Goal: Task Accomplishment & Management: Complete application form

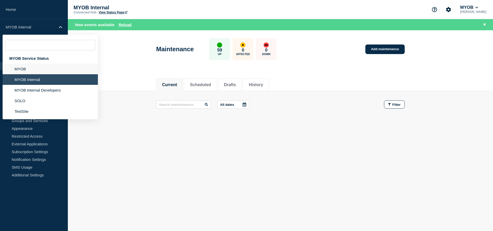
click at [34, 69] on li "MYOB" at bounding box center [50, 69] width 95 height 11
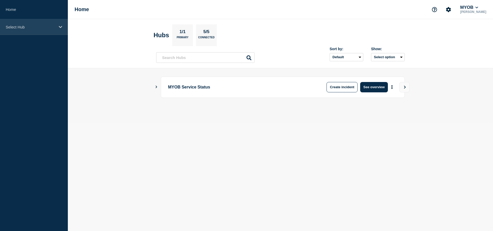
click at [50, 25] on p "Select Hub" at bounding box center [31, 27] width 50 height 4
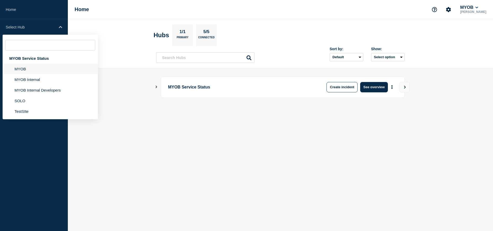
click at [32, 72] on li "MYOB" at bounding box center [50, 69] width 95 height 11
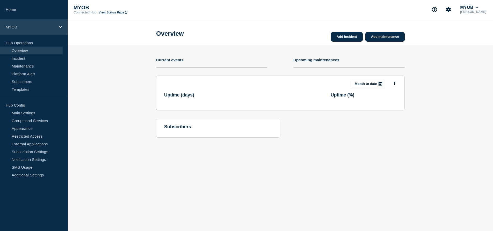
click at [46, 31] on div "MYOB" at bounding box center [34, 27] width 68 height 16
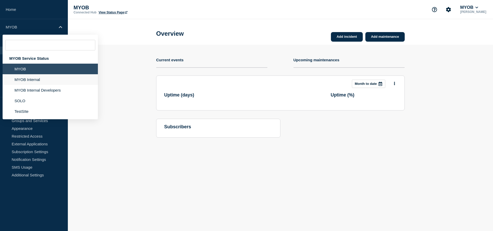
click at [37, 81] on li "MYOB Internal" at bounding box center [50, 79] width 95 height 11
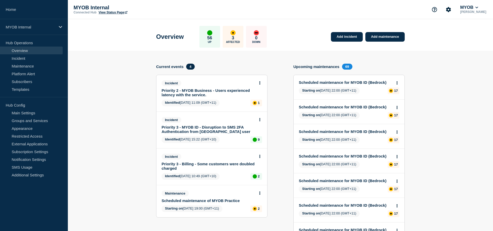
scroll to position [3, 0]
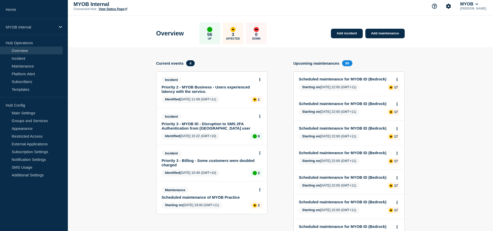
click at [242, 89] on link "Priority 2 - MYOB Business - Users experienced latency with the service." at bounding box center [209, 89] width 94 height 9
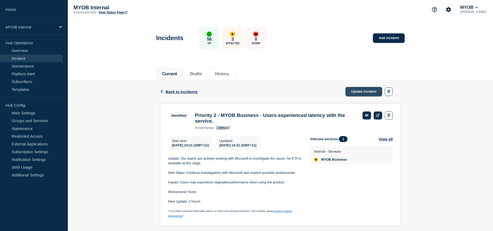
click at [358, 93] on link "Update incident" at bounding box center [364, 92] width 37 height 10
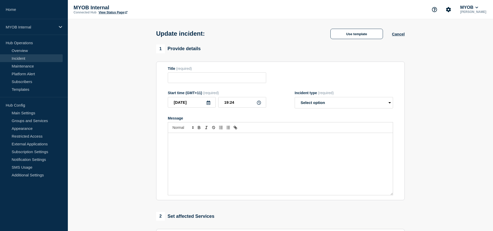
type input "Priority 2 - MYOB Business - Users experienced latency with the service."
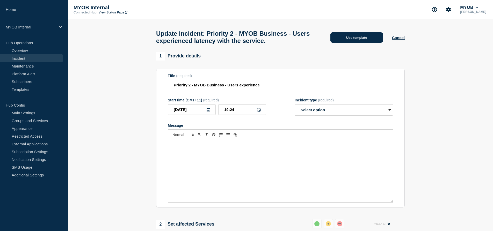
click at [359, 42] on button "Use template" at bounding box center [357, 37] width 53 height 10
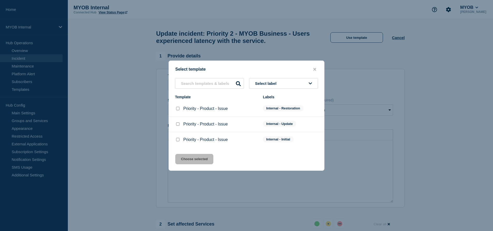
click at [179, 109] on input "Priority - Product - Issue checkbox" at bounding box center [177, 108] width 3 height 3
checkbox input "true"
click at [188, 165] on button "Choose selected" at bounding box center [194, 159] width 38 height 10
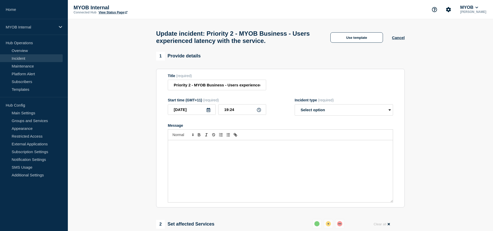
click at [195, 161] on div "Message" at bounding box center [280, 171] width 225 height 62
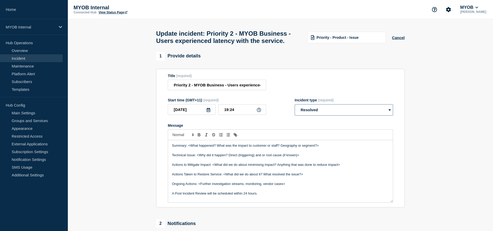
click at [319, 114] on select "Select option Investigating Identified Monitoring Resolved" at bounding box center [344, 109] width 98 height 11
select select "monitoring"
click at [295, 109] on select "Select option Investigating Identified Monitoring Resolved" at bounding box center [344, 109] width 98 height 11
drag, startPoint x: 187, startPoint y: 153, endPoint x: 338, endPoint y: 150, distance: 150.3
click at [338, 148] on p "Summary: <What happened? What was the impact to customer or staff? Geography or…" at bounding box center [280, 146] width 217 height 5
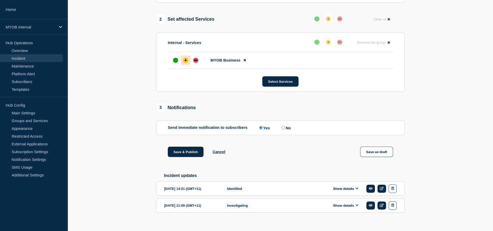
scroll to position [223, 0]
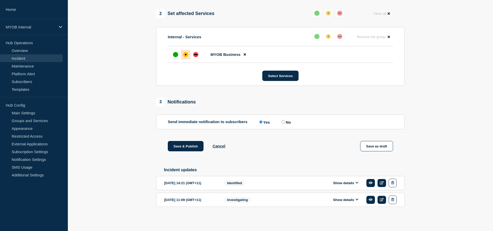
click at [355, 182] on button "Show details" at bounding box center [346, 183] width 29 height 4
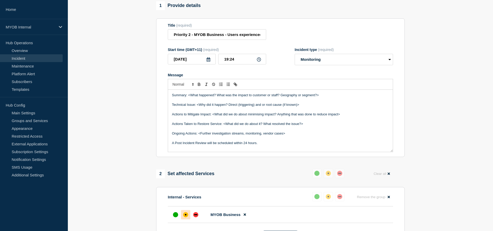
scroll to position [50, 0]
click at [222, 103] on p "Message" at bounding box center [280, 100] width 217 height 5
drag, startPoint x: 216, startPoint y: 101, endPoint x: 189, endPoint y: 101, distance: 26.7
click at [189, 98] on p "Summary: <What happened? What was the impact to customer or staff? Geography or…" at bounding box center [280, 95] width 217 height 5
drag, startPoint x: 320, startPoint y: 101, endPoint x: 188, endPoint y: 102, distance: 131.9
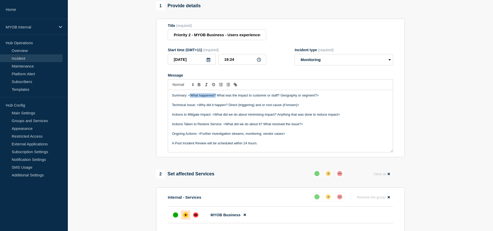
click at [188, 98] on p "Summary: <What happened? What was the impact to customer or staff? Geography or…" at bounding box center [280, 95] width 217 height 5
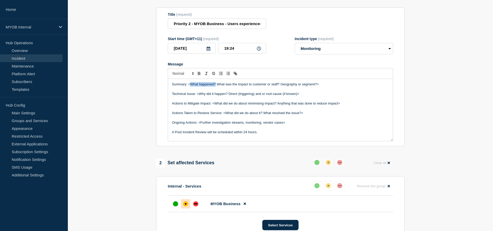
scroll to position [52, 0]
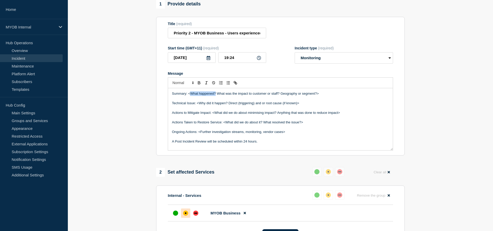
drag, startPoint x: 323, startPoint y: 101, endPoint x: 189, endPoint y: 99, distance: 134.5
click at [189, 96] on p "Summary: <What happened? What was the impact to customer or staff? Geography or…" at bounding box center [280, 93] width 217 height 5
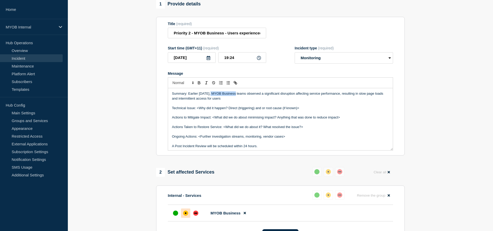
drag, startPoint x: 209, startPoint y: 100, endPoint x: 234, endPoint y: 99, distance: 25.4
click at [234, 99] on p "Summary: Earlier [DATE], MYOB Business teams observed a significant disruption …" at bounding box center [280, 96] width 217 height 10
click at [251, 99] on p "Summary: Earlier [DATE], our teams observed a significant disruption affecting …" at bounding box center [280, 96] width 217 height 10
click at [345, 101] on p "Summary: Earlier [DATE], our teams observed a disruption affecting service perf…" at bounding box center [280, 96] width 217 height 10
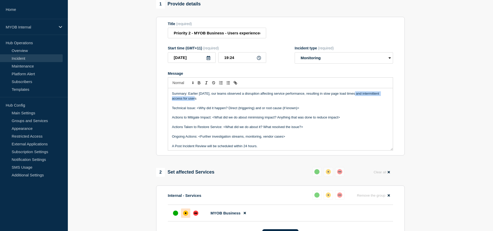
drag, startPoint x: 354, startPoint y: 100, endPoint x: 367, endPoint y: 103, distance: 13.3
click at [367, 101] on p "Summary: Earlier [DATE], our teams observed a disruption affecting service perf…" at bounding box center [280, 96] width 217 height 10
click at [216, 101] on p "Summary: Earlier [DATE], our teams observed a disruption affecting service perf…" at bounding box center [280, 96] width 217 height 10
click at [237, 101] on p "Summary: Earlier [DATE], our teams observed a disruption affecting service perf…" at bounding box center [280, 96] width 217 height 10
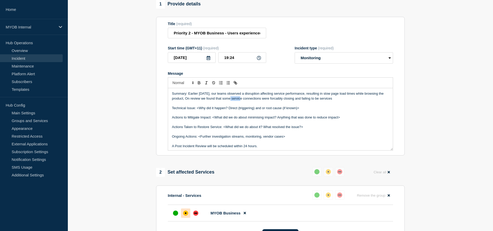
click at [237, 101] on p "Summary: Earlier [DATE], our teams observed a disruption affecting service perf…" at bounding box center [280, 96] width 217 height 10
click at [320, 101] on p "Summary: Earlier [DATE], our teams observed a disruption affecting service perf…" at bounding box center [280, 96] width 217 height 10
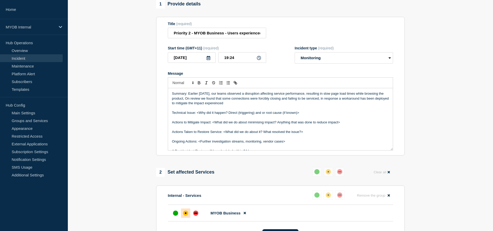
click at [218, 106] on p "Summary: Earlier [DATE], our teams observed a disruption affecting service perf…" at bounding box center [280, 98] width 217 height 14
click at [318, 103] on p "Summary: Earlier [DATE], our teams observed a disruption affecting service perf…" at bounding box center [280, 98] width 217 height 14
click at [205, 106] on p "Summary: Earlier [DATE], our teams observed a disruption affecting service perf…" at bounding box center [280, 98] width 217 height 14
click at [362, 104] on p "Summary: Earlier [DATE], our teams observed a disruption affecting service perf…" at bounding box center [280, 98] width 217 height 14
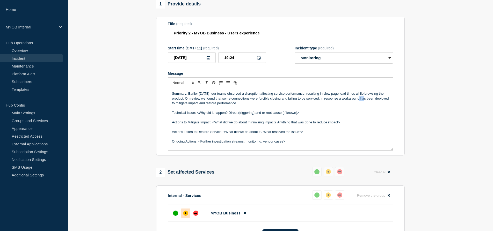
click at [362, 104] on p "Summary: Earlier [DATE], our teams observed a disruption affecting service perf…" at bounding box center [280, 98] width 217 height 14
click at [374, 105] on p "Summary: Earlier [DATE], our teams observed a disruption affecting service perf…" at bounding box center [280, 98] width 217 height 14
click at [371, 104] on p "Summary: Earlier [DATE], our teams observed a disruption affecting service perf…" at bounding box center [280, 98] width 217 height 14
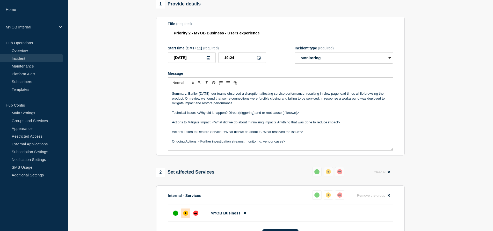
click at [242, 106] on p "Summary: Earlier [DATE], our teams observed a disruption affecting service perf…" at bounding box center [280, 98] width 217 height 14
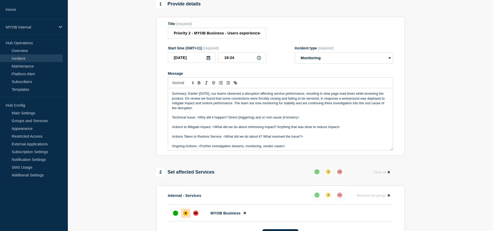
click at [195, 115] on p "Message" at bounding box center [280, 113] width 217 height 5
click at [193, 111] on p "Summary: Earlier [DATE], our teams observed a disruption affecting service perf…" at bounding box center [280, 100] width 217 height 19
drag, startPoint x: 338, startPoint y: 99, endPoint x: 328, endPoint y: 100, distance: 9.3
click at [328, 100] on p "Summary: Earlier [DATE], our teams observed a disruption affecting service perf…" at bounding box center [280, 100] width 217 height 19
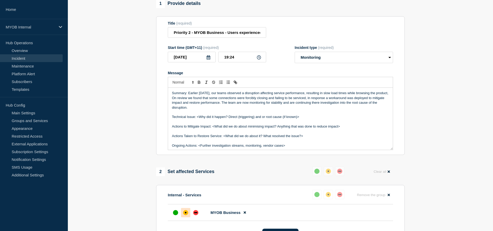
click at [348, 110] on p "Summary: Earlier [DATE], our teams observed a disruption affecting service perf…" at bounding box center [280, 100] width 217 height 19
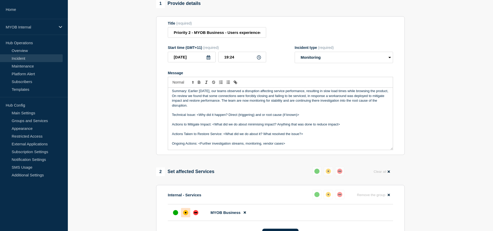
scroll to position [2, 0]
click at [314, 108] on p "Summary: Earlier [DATE], our teams observed a disruption affecting service perf…" at bounding box center [280, 98] width 217 height 19
click at [326, 113] on p "Message" at bounding box center [280, 110] width 217 height 5
drag, startPoint x: 367, startPoint y: 107, endPoint x: 376, endPoint y: 110, distance: 9.2
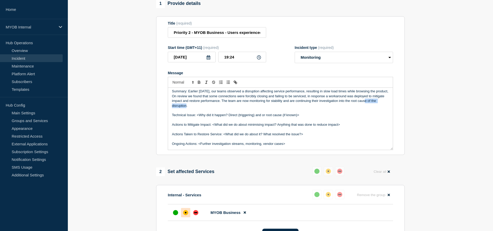
click at [376, 108] on p "Summary: Earlier [DATE], our teams observed a disruption affecting service perf…" at bounding box center [280, 98] width 217 height 19
click at [202, 108] on p "Summary: Earlier [DATE], our teams observed a disruption affecting service perf…" at bounding box center [280, 98] width 217 height 19
drag, startPoint x: 305, startPoint y: 123, endPoint x: 197, endPoint y: 122, distance: 107.3
click at [197, 118] on p "Technical Issue: <Why did it happen? Direct (triggering) and or root cause (if …" at bounding box center [280, 115] width 217 height 5
drag, startPoint x: 257, startPoint y: 121, endPoint x: 217, endPoint y: 121, distance: 40.4
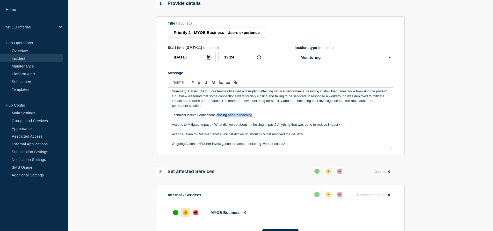
click at [217, 118] on p "Technical Issue: Connections closing prior to reaching" at bounding box center [280, 115] width 217 height 5
drag, startPoint x: 348, startPoint y: 132, endPoint x: 213, endPoint y: 131, distance: 135.5
click at [213, 127] on p "Actions to Mitigate Impact: <What did we do about minimising impact? Anything t…" at bounding box center [280, 125] width 217 height 5
drag, startPoint x: 308, startPoint y: 141, endPoint x: 166, endPoint y: 143, distance: 141.2
click at [166, 143] on section "Title (required) Priority 2 - MYOB Business - Users experienced latency with th…" at bounding box center [280, 85] width 249 height 139
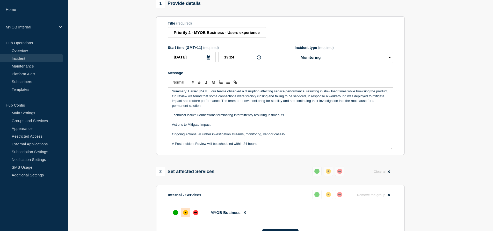
drag, startPoint x: 289, startPoint y: 140, endPoint x: 199, endPoint y: 141, distance: 90.2
click at [199, 137] on p "Ongoing Actions: <Further investigation streams, monitoring, vendor cases>" at bounding box center [280, 134] width 217 height 5
click at [198, 137] on p "Ongoing Actions: monitoring" at bounding box center [280, 134] width 217 height 5
click at [204, 142] on li "monitoring" at bounding box center [283, 139] width 212 height 5
click at [185, 142] on li "monitoring" at bounding box center [283, 139] width 212 height 5
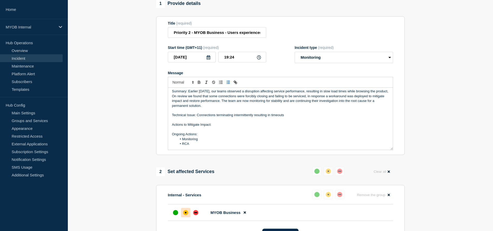
click at [220, 127] on p "Actions to Mitigate Impact:" at bounding box center [280, 125] width 217 height 5
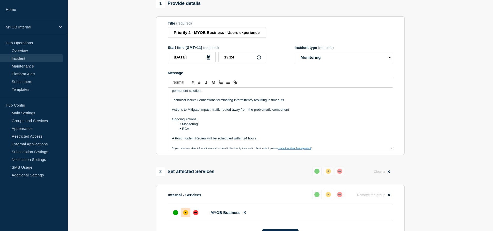
scroll to position [20, 0]
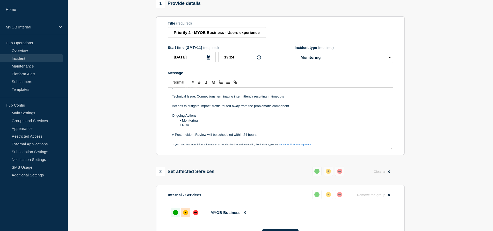
click at [175, 216] on div "up" at bounding box center [175, 212] width 5 height 5
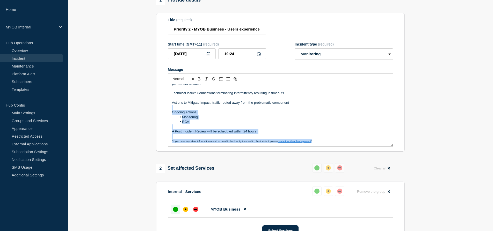
drag, startPoint x: 321, startPoint y: 147, endPoint x: 162, endPoint y: 115, distance: 161.8
click at [162, 115] on section "Title (required) Priority 2 - MYOB Business - Users experienced latency with th…" at bounding box center [280, 82] width 249 height 139
click at [258, 129] on p "Message" at bounding box center [280, 127] width 217 height 5
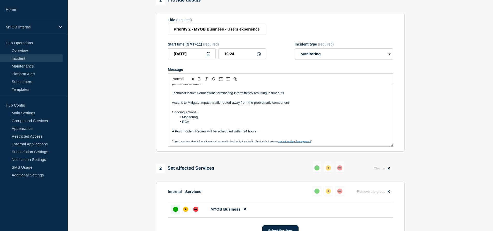
drag, startPoint x: 262, startPoint y: 136, endPoint x: 165, endPoint y: 134, distance: 96.9
click at [165, 134] on section "Title (required) Priority 2 - MYOB Business - Users experienced latency with th…" at bounding box center [280, 82] width 249 height 139
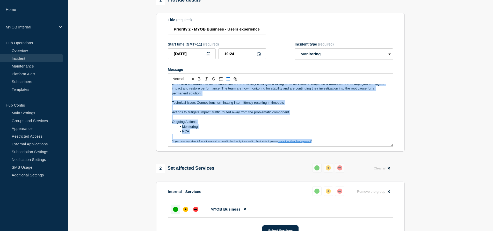
scroll to position [0, 0]
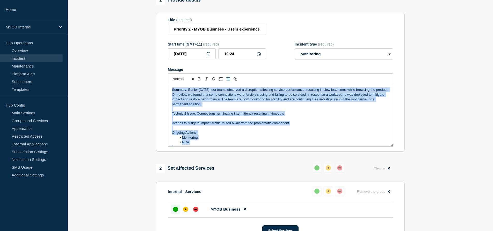
drag, startPoint x: 329, startPoint y: 149, endPoint x: 158, endPoint y: 68, distance: 189.4
click at [158, 68] on section "Title (required) Priority 2 - MYOB Business - Users experienced latency with th…" at bounding box center [280, 82] width 249 height 139
copy div "Summary: Earlier [DATE], our teams observed a disruption affecting service perf…"
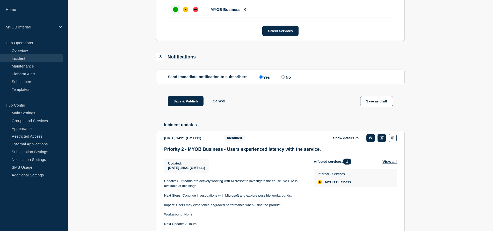
scroll to position [260, 0]
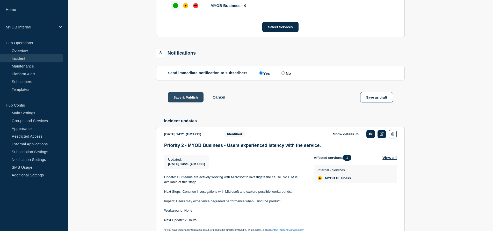
click at [194, 103] on button "Save & Publish" at bounding box center [186, 97] width 36 height 10
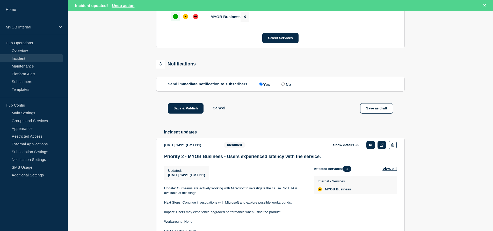
scroll to position [271, 0]
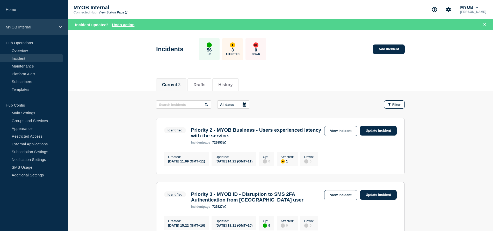
click at [40, 28] on p "MYOB Internal" at bounding box center [31, 27] width 50 height 4
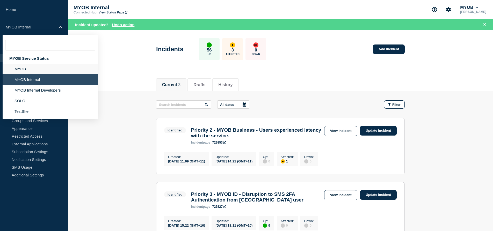
click at [27, 74] on li "MYOB" at bounding box center [50, 69] width 95 height 11
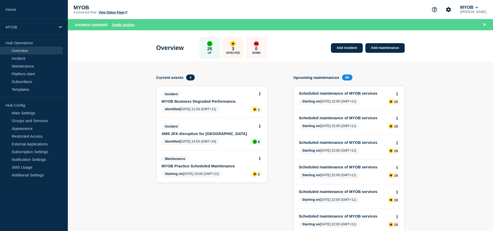
click at [222, 102] on link "MYOB Business Degraded Performance." at bounding box center [209, 101] width 94 height 4
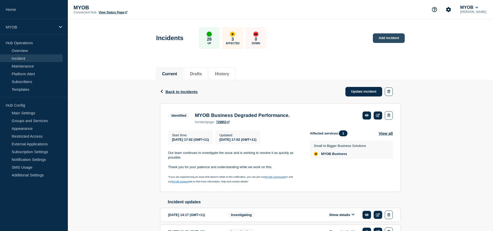
click at [382, 35] on link "Add incident" at bounding box center [389, 38] width 32 height 10
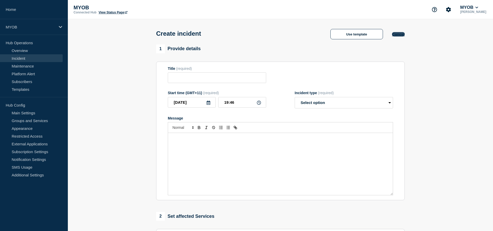
click at [398, 35] on button "Cancel" at bounding box center [398, 34] width 13 height 4
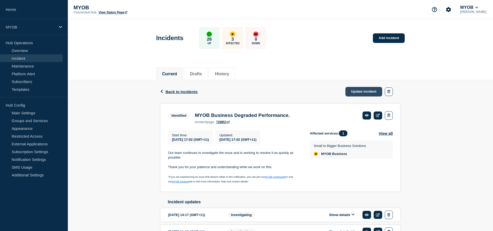
click at [360, 91] on link "Update incident" at bounding box center [364, 92] width 37 height 10
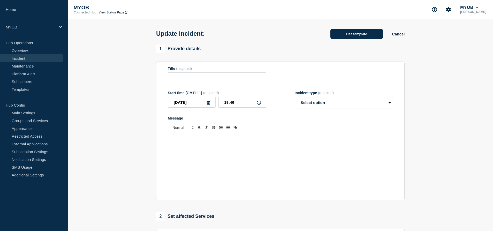
type input "MYOB Business Degraded Performance."
click at [367, 37] on button "Use template" at bounding box center [357, 34] width 53 height 10
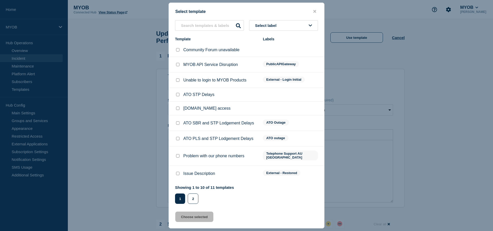
click at [177, 175] on input "Issue Description checkbox" at bounding box center [177, 173] width 3 height 3
checkbox input "true"
click at [196, 216] on button "Choose selected" at bounding box center [194, 217] width 38 height 10
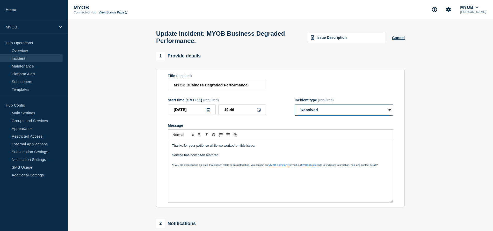
click at [321, 114] on select "Select option Investigating Identified Monitoring Resolved" at bounding box center [344, 109] width 98 height 11
select select "monitoring"
click at [295, 109] on select "Select option Investigating Identified Monitoring Resolved" at bounding box center [344, 109] width 98 height 11
click at [255, 148] on p "Thanks for your patience while we worked on this issue." at bounding box center [280, 146] width 217 height 5
click at [218, 158] on p "Service has now been restored." at bounding box center [280, 155] width 217 height 5
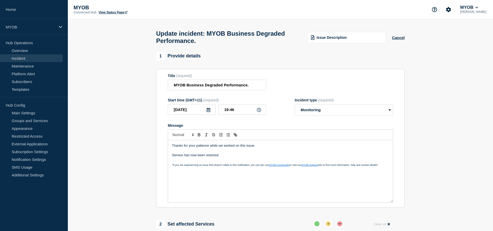
click at [171, 153] on div "Thanks for your patience while we worked on this issue. Service has now been re…" at bounding box center [280, 171] width 225 height 62
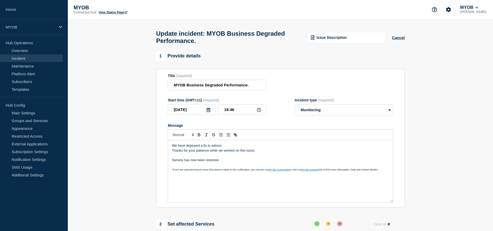
click at [218, 148] on p "We have deployed a fix to adress" at bounding box center [280, 146] width 217 height 5
click at [214, 148] on p "We have deployed a fix to adress" at bounding box center [280, 146] width 217 height 5
click at [227, 148] on p "We have deployed a fix to address" at bounding box center [280, 146] width 217 height 5
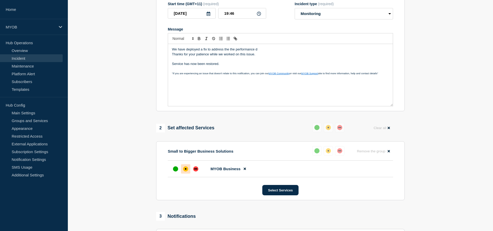
scroll to position [97, 0]
click at [220, 51] on p "We have deployed a fix to improve performance and are now monitoring for stabil…" at bounding box center [280, 49] width 217 height 5
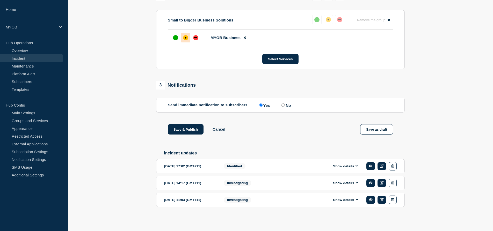
scroll to position [240, 0]
click at [337, 162] on div "Show details" at bounding box center [347, 166] width 99 height 9
click at [339, 164] on button "Show details" at bounding box center [346, 166] width 29 height 4
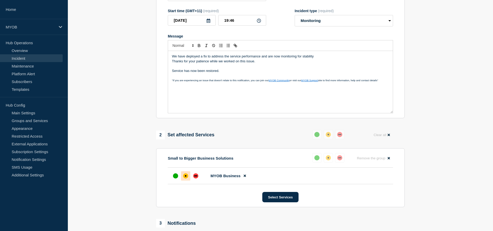
scroll to position [0, 0]
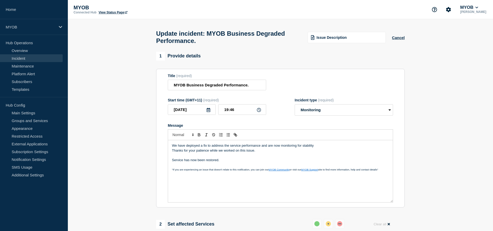
click at [225, 153] on p "Thanks for your patience while we worked on this issue." at bounding box center [280, 150] width 217 height 5
drag, startPoint x: 241, startPoint y: 152, endPoint x: 230, endPoint y: 152, distance: 10.7
click at [230, 148] on p "We have deployed a fix to address the service performance and are now monitorin…" at bounding box center [280, 146] width 217 height 5
click at [325, 148] on p "We have deployed a fix to address the issue affecting performance and are now m…" at bounding box center [280, 146] width 217 height 5
click at [329, 148] on div "We have deployed a fix to address the issue affecting performance and are now m…" at bounding box center [280, 171] width 225 height 62
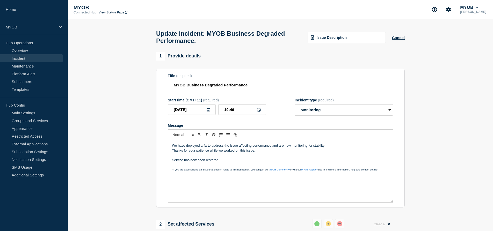
click at [172, 153] on p "Thanks for your patience while we worked on this issue." at bounding box center [280, 150] width 217 height 5
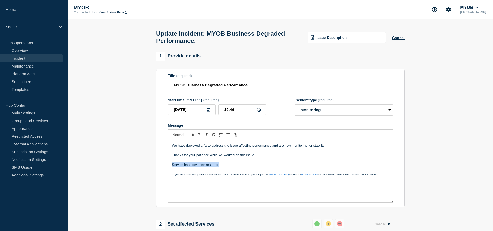
drag, startPoint x: 229, startPoint y: 171, endPoint x: 171, endPoint y: 169, distance: 58.3
click at [171, 169] on div "We have deployed a fix to address the issue affecting performance and are now m…" at bounding box center [280, 171] width 225 height 62
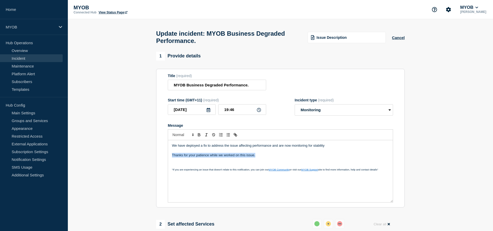
drag, startPoint x: 266, startPoint y: 161, endPoint x: 167, endPoint y: 162, distance: 99.0
click at [167, 162] on section "Title (required) MYOB Business Degraded Performance. Start time (GMT+11) (requi…" at bounding box center [280, 138] width 249 height 139
copy p "Thanks for your patience while we worked on this issue."
click at [173, 148] on p "We have deployed a fix to address the issue affecting performance and are now m…" at bounding box center [280, 146] width 217 height 5
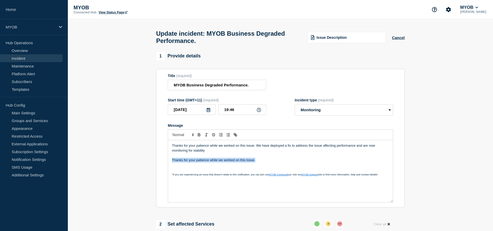
drag, startPoint x: 260, startPoint y: 165, endPoint x: 168, endPoint y: 166, distance: 91.5
click at [168, 166] on div "Thanks for your patience while we worked on this issue. We have deployed a fix …" at bounding box center [280, 171] width 225 height 62
drag, startPoint x: 356, startPoint y: 152, endPoint x: 296, endPoint y: 153, distance: 59.9
click at [296, 153] on p "Thanks for your patience while we worked on this issue. We have deployed a fix …" at bounding box center [280, 149] width 217 height 10
click at [303, 153] on p "Thanks for your patience while we worked on this issue. We have deployed a fix …" at bounding box center [280, 149] width 217 height 10
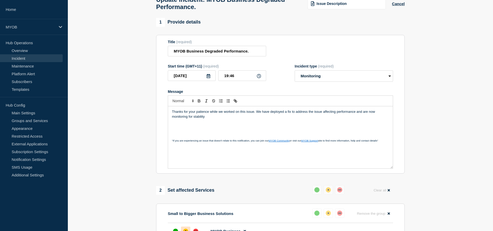
scroll to position [42, 0]
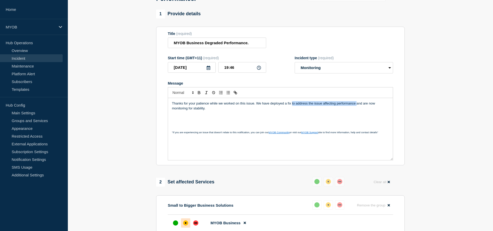
drag, startPoint x: 356, startPoint y: 110, endPoint x: 292, endPoint y: 110, distance: 64.5
click at [292, 110] on p "Thanks for your patience while we worked on this issue. We have deployed a fix …" at bounding box center [280, 106] width 217 height 10
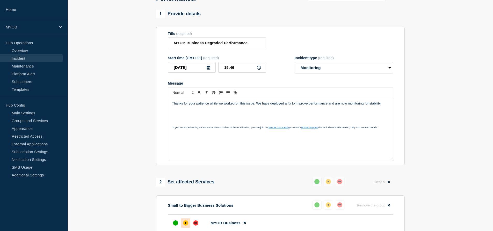
click at [269, 106] on p "Thanks for your patience while we worked on this issue. We have deployed a fix …" at bounding box center [280, 103] width 217 height 5
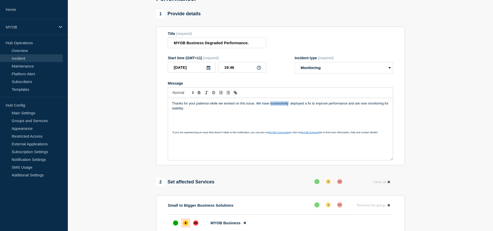
click at [275, 107] on p "Thanks for your patience while we worked on this issue. We have sussessfully de…" at bounding box center [280, 106] width 217 height 10
click at [276, 108] on p "Thanks for your patience while we worked on this issue. We have sussessfully de…" at bounding box center [280, 106] width 217 height 10
click at [277, 108] on p "Thanks for your patience while we worked on this issue. We have sussessfully de…" at bounding box center [280, 106] width 217 height 10
click at [280, 116] on p "Message" at bounding box center [280, 113] width 217 height 5
drag, startPoint x: 290, startPoint y: 110, endPoint x: 302, endPoint y: 110, distance: 11.4
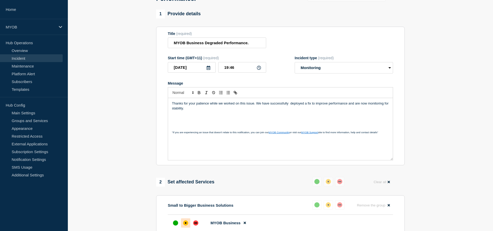
click at [291, 110] on p "Thanks for your patience while we worked on this issue. We have successfully de…" at bounding box center [280, 106] width 217 height 10
click at [294, 125] on p "Message" at bounding box center [280, 123] width 217 height 5
drag, startPoint x: 347, startPoint y: 111, endPoint x: 311, endPoint y: 112, distance: 35.3
click at [311, 111] on p "Thanks for your patience while we worked on this issue. We have successfully de…" at bounding box center [280, 106] width 217 height 10
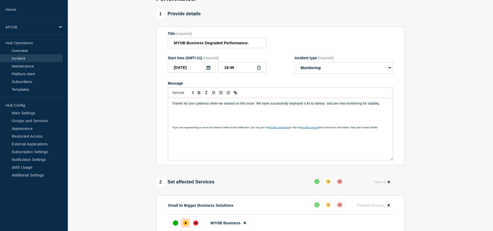
click at [318, 106] on p "Thanks for your patience while we worked on this issue. We have successfully de…" at bounding box center [280, 103] width 217 height 5
click at [320, 116] on p "Message" at bounding box center [280, 113] width 217 height 5
click at [328, 106] on p "Thanks for your patience while we worked on this issue. We have successfully de…" at bounding box center [280, 103] width 217 height 5
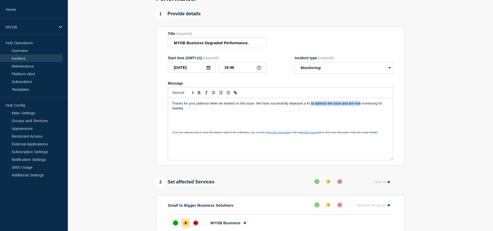
drag, startPoint x: 361, startPoint y: 110, endPoint x: 311, endPoint y: 111, distance: 49.8
click at [311, 111] on p "Thanks for your patience while we worked on this issue. We have successfully de…" at bounding box center [280, 106] width 217 height 10
click at [350, 111] on p "Thanks for your patience while we worked on this issue. We have successfully de…" at bounding box center [280, 106] width 217 height 10
drag, startPoint x: 341, startPoint y: 110, endPoint x: 311, endPoint y: 111, distance: 29.3
click at [311, 111] on p "Thanks for your patience while we worked on this issue. We have successfully de…" at bounding box center [280, 106] width 217 height 10
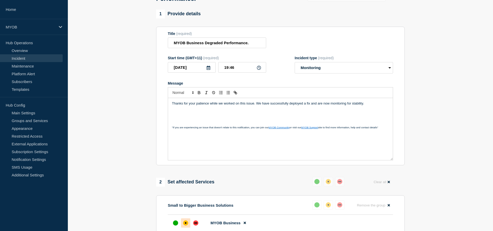
click at [369, 106] on p "Thanks for your patience while we worked on this issue. We have successfully de…" at bounding box center [280, 103] width 217 height 5
click at [311, 106] on p "Thanks for your patience while we worked on this issue. We have successfully de…" at bounding box center [280, 103] width 217 height 5
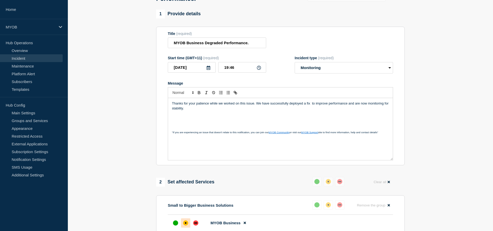
click at [312, 109] on p "Thanks for your patience while we worked on this issue. We have successfully de…" at bounding box center [280, 106] width 217 height 10
click at [314, 116] on p "Message" at bounding box center [280, 113] width 217 height 5
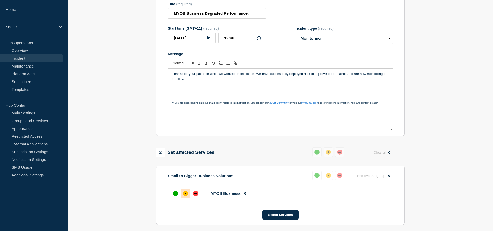
scroll to position [89, 0]
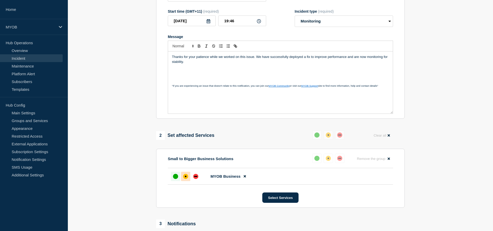
click at [176, 179] on div "up" at bounding box center [175, 176] width 5 height 5
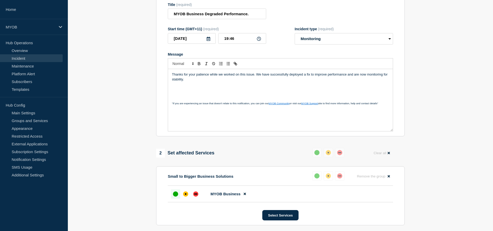
scroll to position [70, 0]
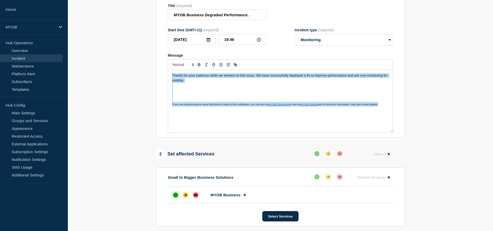
drag, startPoint x: 387, startPoint y: 112, endPoint x: 171, endPoint y: 81, distance: 218.1
click at [171, 81] on div "Thanks for your patience while we worked on this issue. We have successfully de…" at bounding box center [280, 101] width 225 height 62
copy div "Thanks for your patience while we worked on this issue. We have successfully de…"
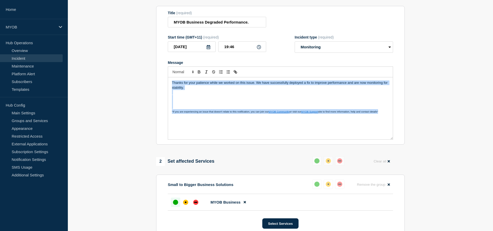
scroll to position [61, 0]
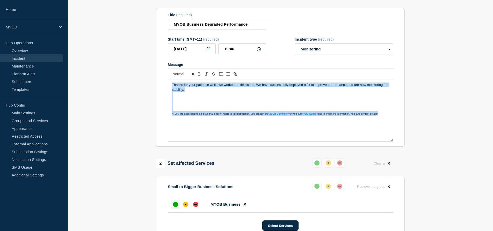
copy div "Thanks for your patience while we worked on this issue. We have successfully de…"
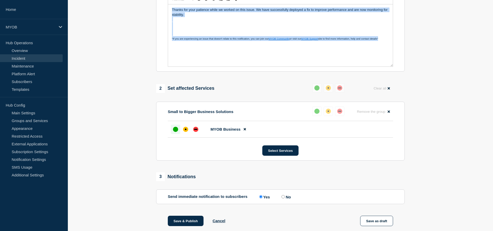
scroll to position [207, 0]
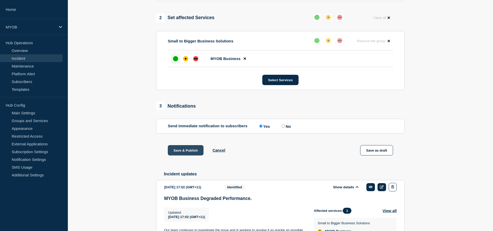
click at [178, 156] on button "Save & Publish" at bounding box center [186, 150] width 36 height 10
